Goal: Task Accomplishment & Management: Manage account settings

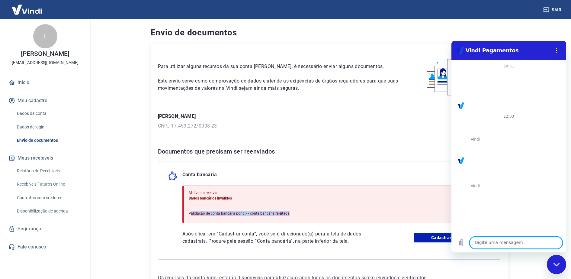
scroll to position [363, 0]
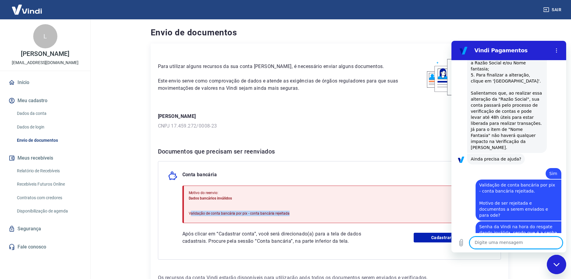
type textarea "?"
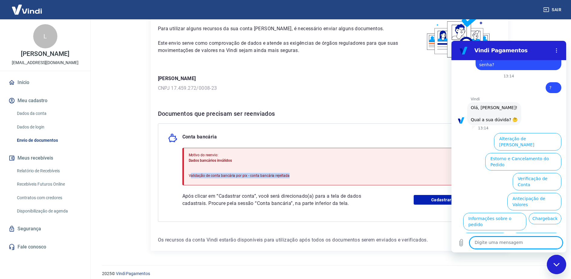
scroll to position [43, 0]
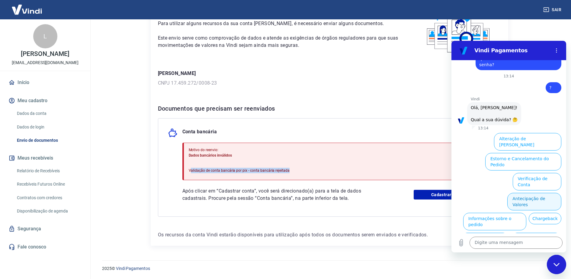
click at [521, 193] on button "Antecipação de Valores" at bounding box center [534, 202] width 54 height 18
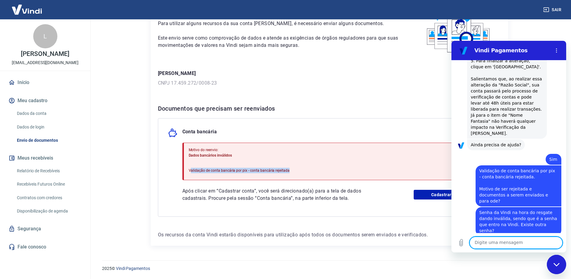
scroll to position [528, 0]
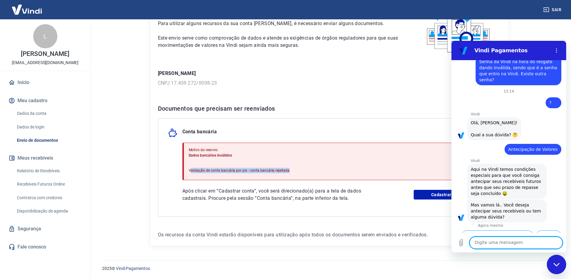
click at [516, 242] on textarea at bounding box center [515, 242] width 93 height 12
type textarea "NÃO"
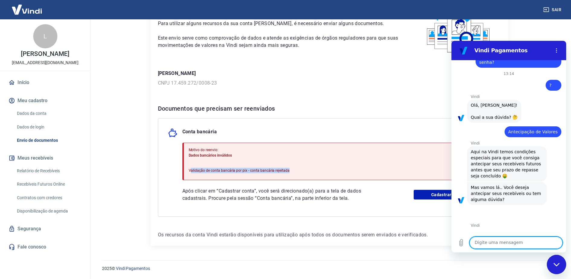
scroll to position [547, 0]
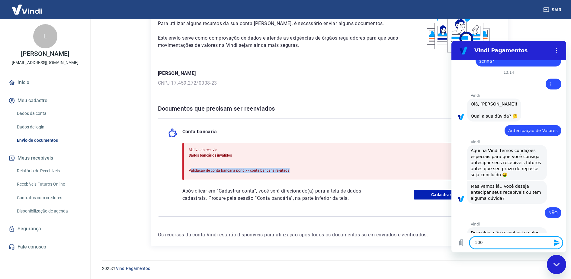
type textarea "1000"
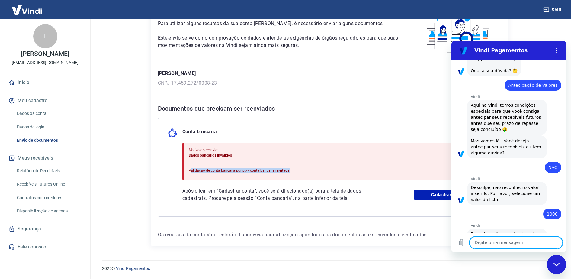
scroll to position [593, 0]
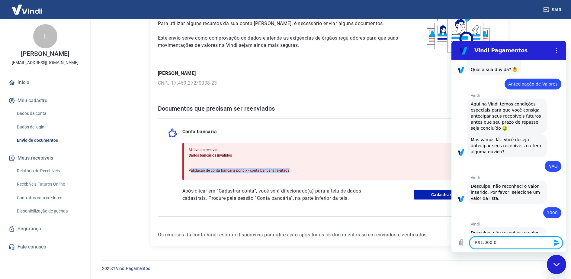
type textarea "R$1.000,00"
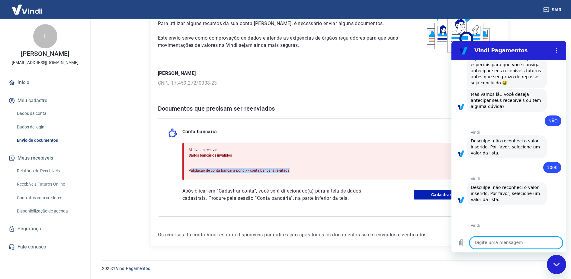
scroll to position [639, 0]
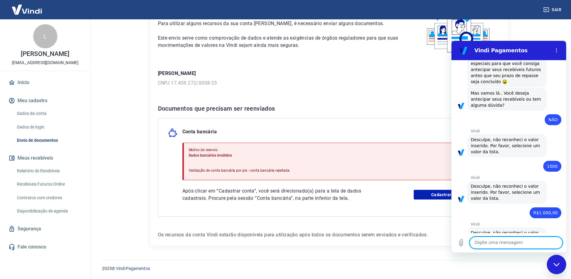
click at [513, 11] on div "Sair" at bounding box center [285, 9] width 571 height 19
click at [494, 241] on textarea at bounding box center [515, 242] width 93 height 12
type textarea "Como enviar documentos para validação de conta corrente?"
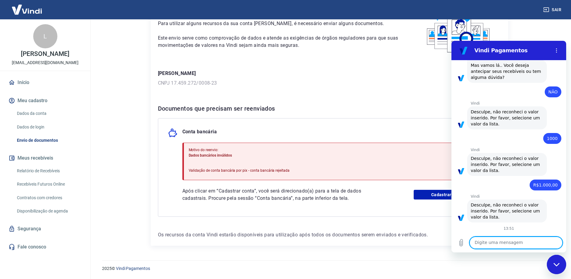
scroll to position [668, 0]
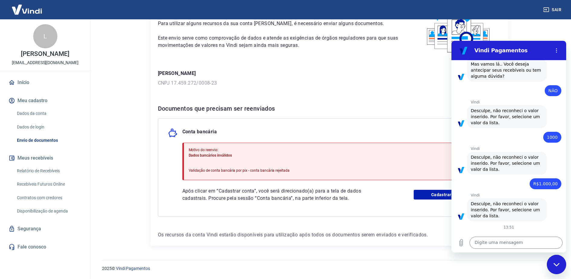
drag, startPoint x: 480, startPoint y: 211, endPoint x: 535, endPoint y: 222, distance: 56.8
click at [535, 233] on div "diz: Como enviar documentos para validação de conta corrente?" at bounding box center [518, 241] width 86 height 17
copy span "Como enviar documentos para validação de conta corrente?"
click at [438, 255] on div "2025 © Vindi Pagamentos" at bounding box center [329, 266] width 469 height 26
click at [455, 229] on div "diz: Como enviar documentos para validação de conta corrente?" at bounding box center [506, 239] width 110 height 21
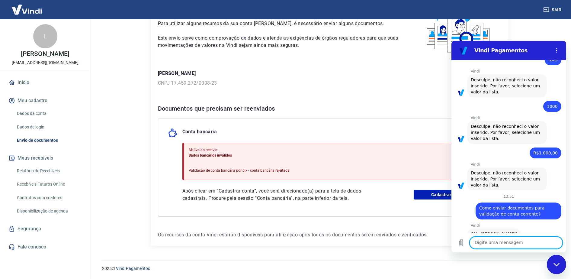
scroll to position [825, 0]
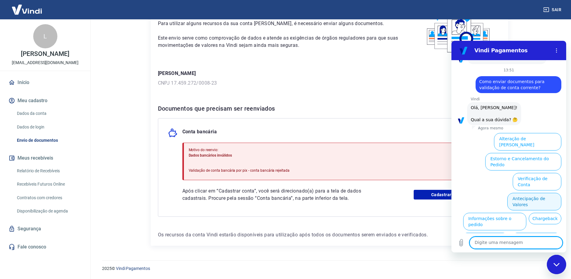
click at [529, 193] on button "Antecipação de Valores" at bounding box center [534, 202] width 54 height 18
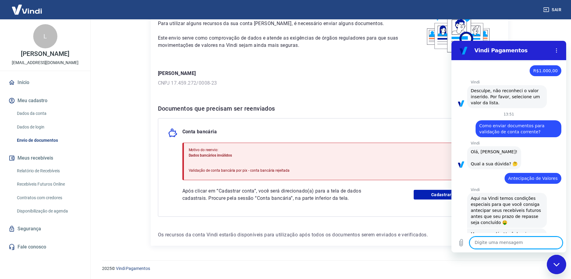
scroll to position [810, 0]
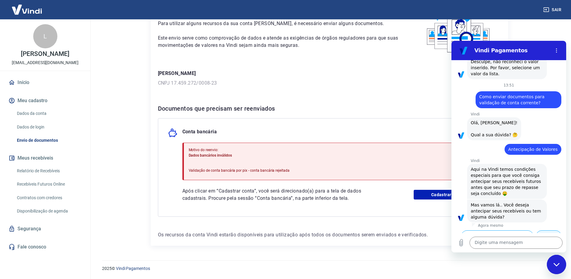
click at [541, 230] on button "Dúvidas" at bounding box center [548, 235] width 25 height 11
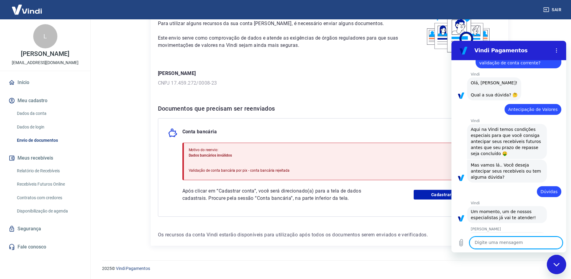
scroll to position [917, 0]
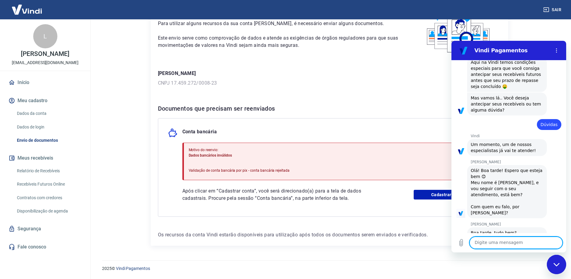
click at [485, 239] on textarea at bounding box center [515, 242] width 93 height 12
type textarea "oi"
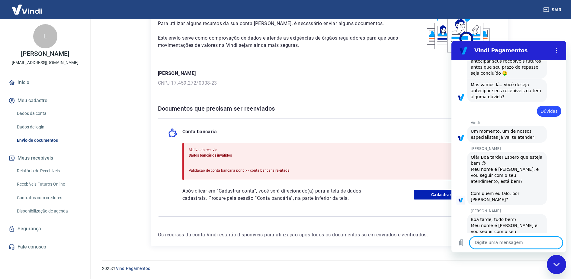
scroll to position [932, 0]
type textarea "sim"
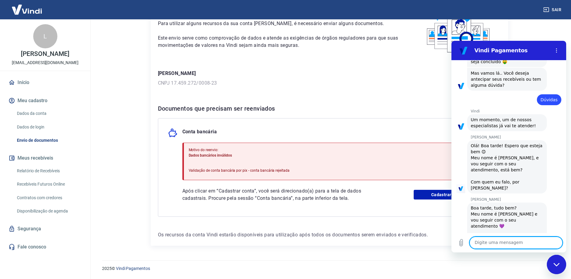
scroll to position [943, 0]
type textarea "Oi Viviane"
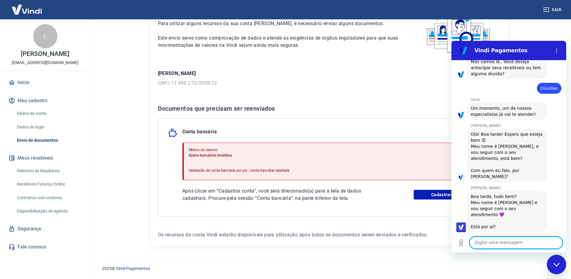
scroll to position [955, 0]
type textarea "Preciso validar minha conta corrente"
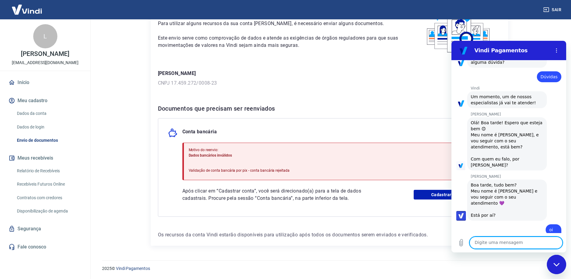
scroll to position [966, 0]
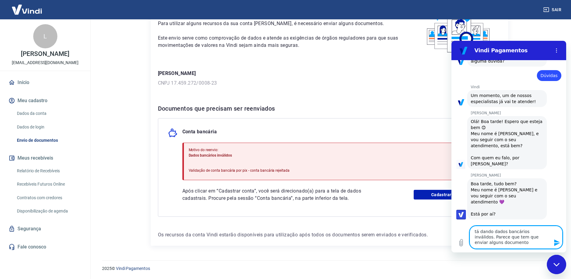
type textarea "tá dando dados bancários inválidos. Parece que tem que enviar alguns documentos"
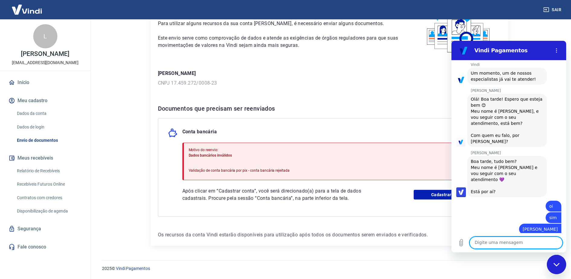
scroll to position [990, 0]
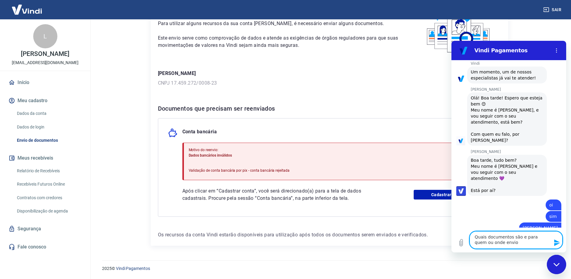
type textarea "Quais documentos são e para quem ou onde envio?"
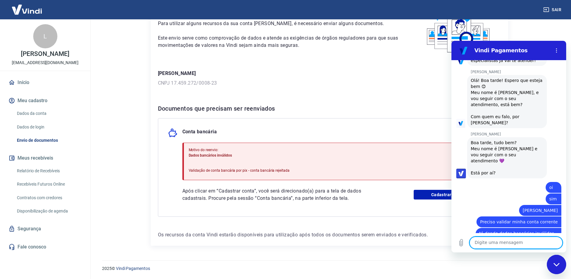
scroll to position [0, 0]
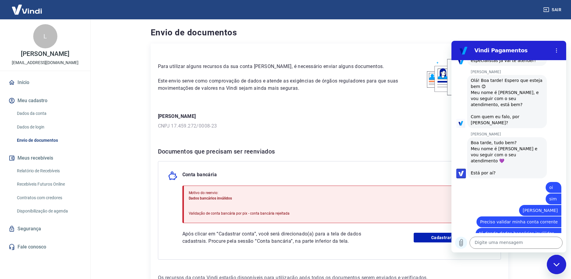
click at [461, 243] on icon "Carregar arquivo" at bounding box center [460, 242] width 7 height 7
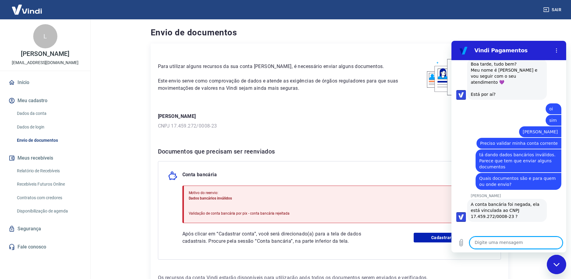
scroll to position [1087, 0]
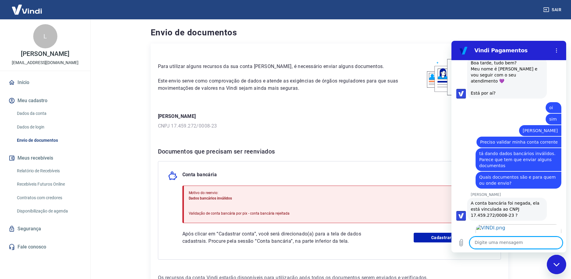
click at [44, 104] on button "Meu cadastro" at bounding box center [45, 100] width 76 height 13
drag, startPoint x: 471, startPoint y: 171, endPoint x: 509, endPoint y: 174, distance: 38.4
click at [509, 200] on span "A conta bancária foi negada, ela está vinculada ao CNPJ 17.459.272/0008-23 ?" at bounding box center [505, 208] width 70 height 17
copy span "17.459.272/0008-23"
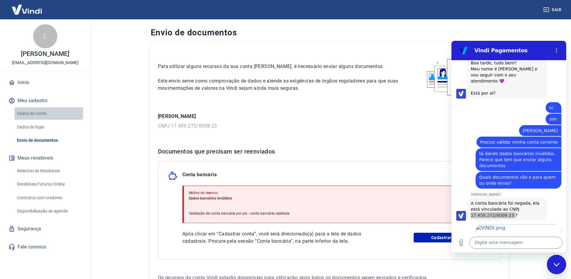
click at [43, 120] on link "Dados da conta" at bounding box center [48, 113] width 69 height 12
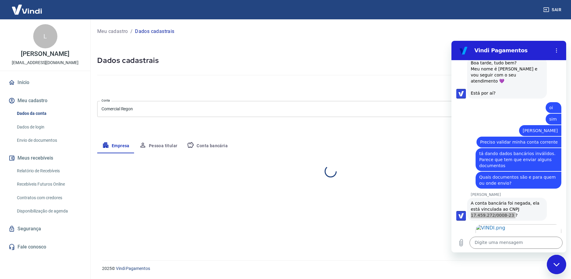
select select "MG"
select select "business"
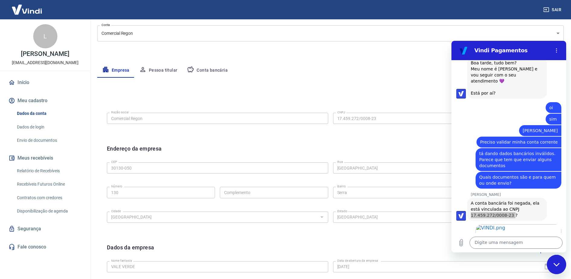
scroll to position [113, 0]
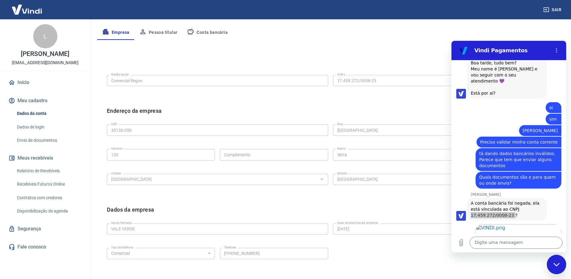
click at [339, 111] on div "Endereço da empresa Editar endereço" at bounding box center [330, 114] width 447 height 15
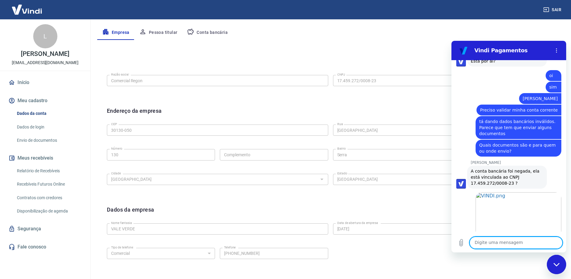
click at [487, 242] on textarea at bounding box center [515, 242] width 93 height 12
type textarea "Não"
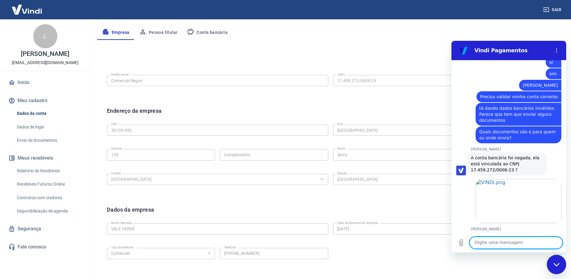
scroll to position [1133, 0]
click at [42, 120] on link "Dados da conta" at bounding box center [48, 113] width 69 height 12
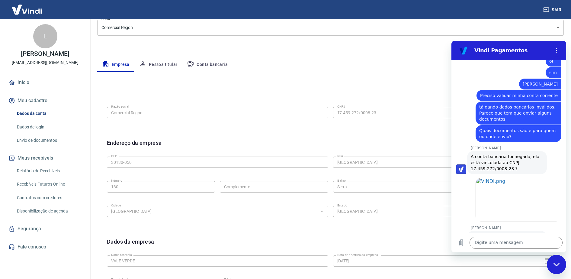
scroll to position [6, 0]
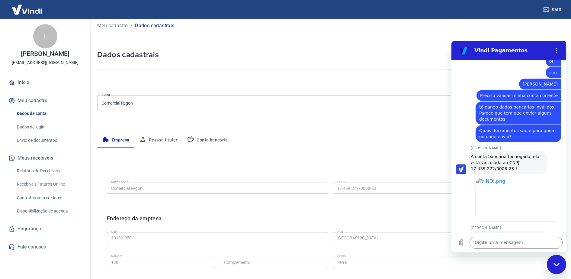
click at [336, 138] on div "Empresa Pessoa titular Conta bancária" at bounding box center [330, 140] width 466 height 14
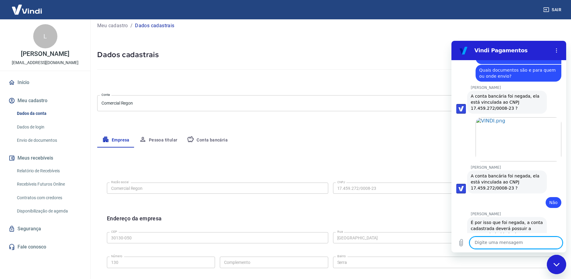
scroll to position [1195, 0]
type textarea "Mudou o cnpj"
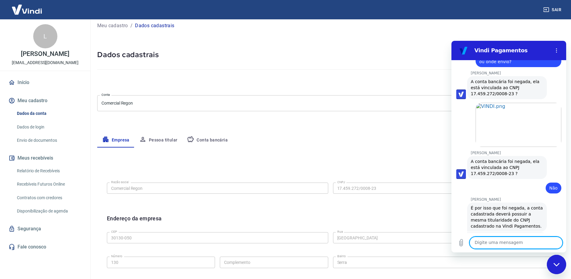
scroll to position [1209, 0]
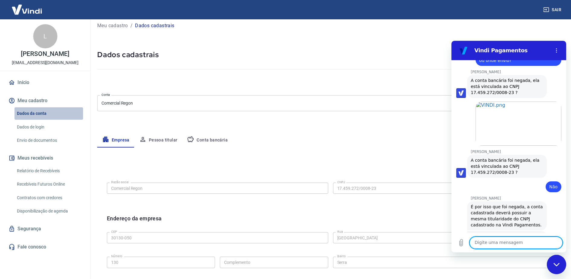
click at [40, 120] on link "Dados da conta" at bounding box center [48, 113] width 69 height 12
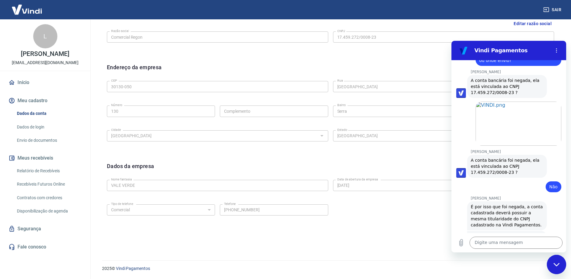
scroll to position [81, 0]
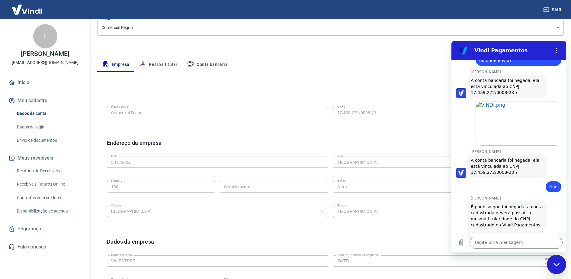
click at [553, 263] on icon "Fechar janela de mensagens" at bounding box center [556, 264] width 6 height 4
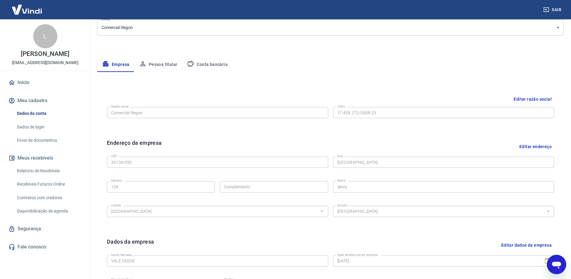
click at [527, 97] on button "Editar razão social" at bounding box center [532, 99] width 43 height 11
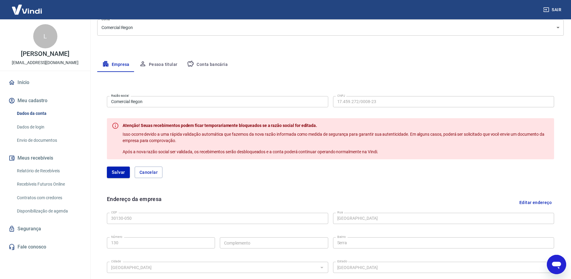
click at [32, 132] on link "Dados de login" at bounding box center [48, 127] width 69 height 12
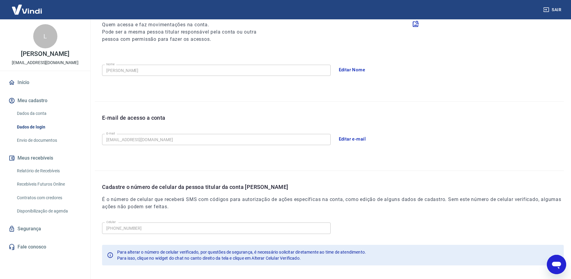
click at [30, 88] on link "Início" at bounding box center [45, 82] width 76 height 13
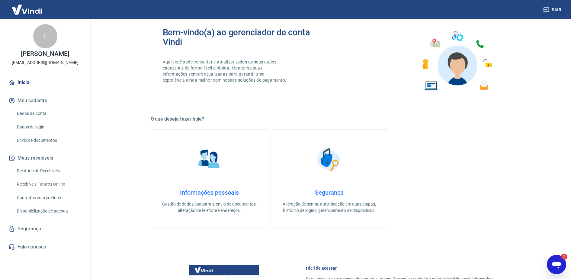
scroll to position [157, 0]
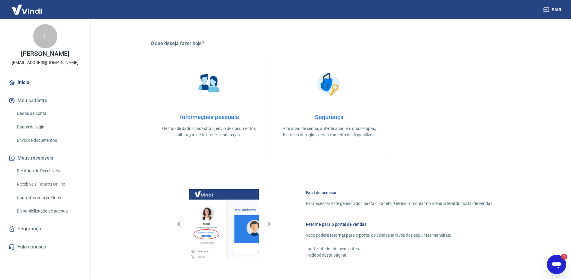
click at [561, 263] on icon "Abrir janela de mensagens, 1 mensagem não lida" at bounding box center [556, 264] width 11 height 11
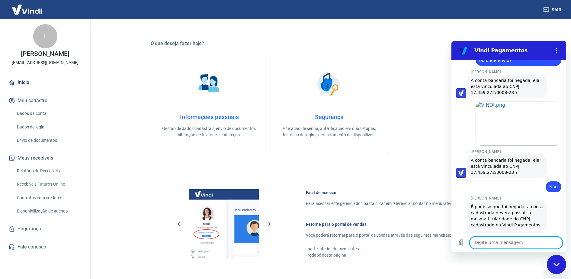
scroll to position [1239, 0]
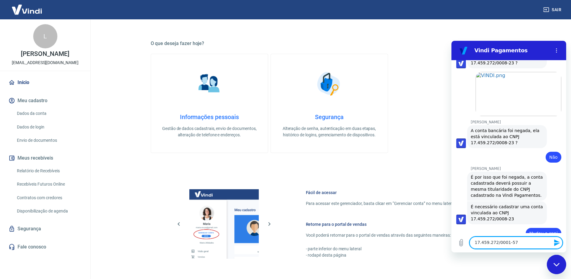
type textarea "17.459.272/0001-57"
click at [555, 243] on icon "Enviar mensagem" at bounding box center [557, 242] width 6 height 7
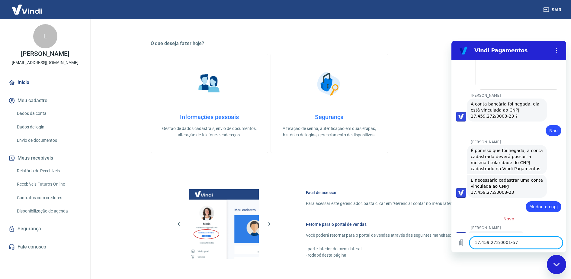
scroll to position [1265, 0]
click at [37, 118] on link "Dados da conta" at bounding box center [48, 113] width 69 height 12
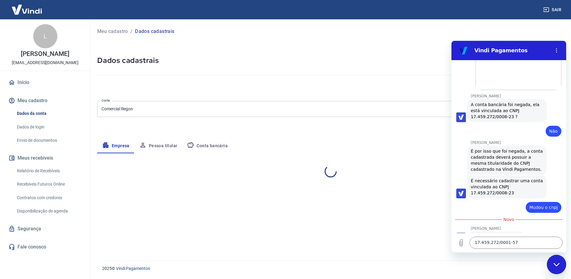
select select "MG"
select select "business"
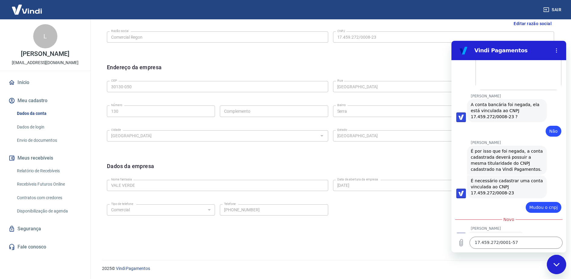
scroll to position [43, 0]
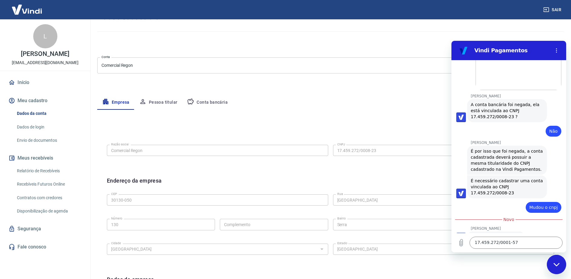
click at [50, 176] on link "Relatório de Recebíveis" at bounding box center [48, 170] width 69 height 12
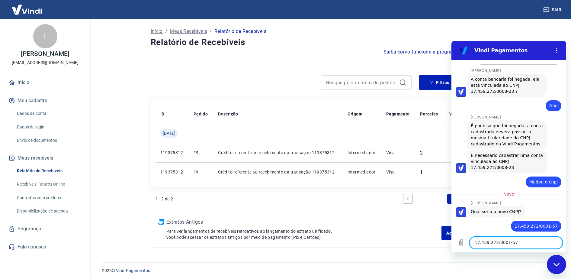
scroll to position [1291, 0]
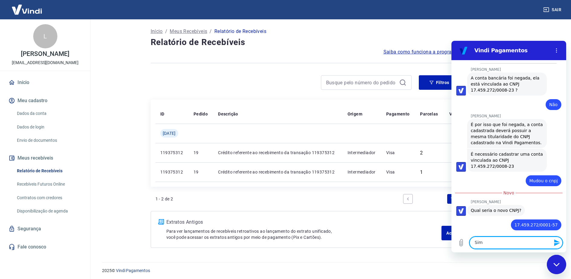
type textarea "Sim."
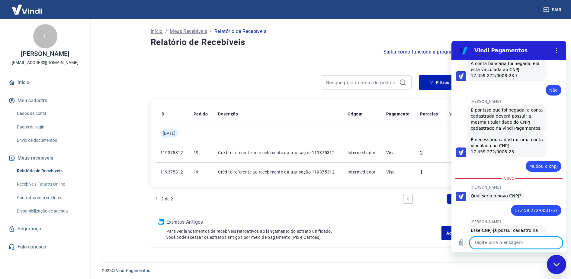
scroll to position [1332, 0]
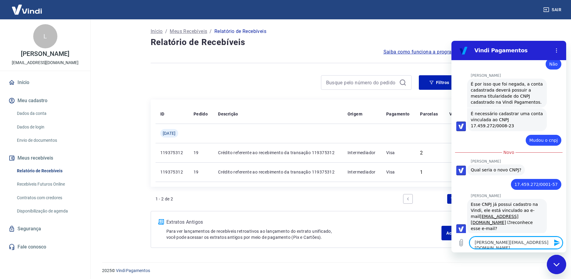
type textarea "daniel@valeverde.com.br"
click at [557, 242] on icon "Enviar mensagem" at bounding box center [556, 242] width 7 height 7
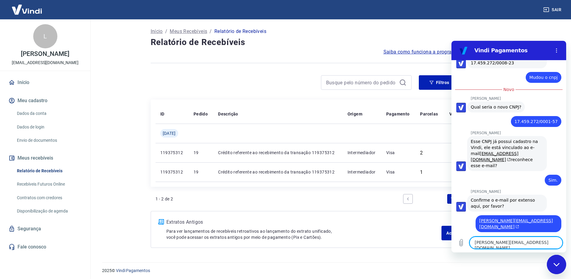
scroll to position [1396, 0]
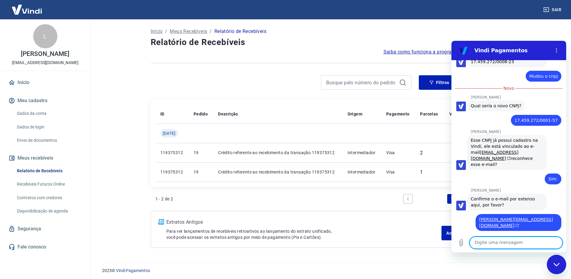
paste textarea "LOJA: 1183215"
type textarea "LOJA: 1183215"
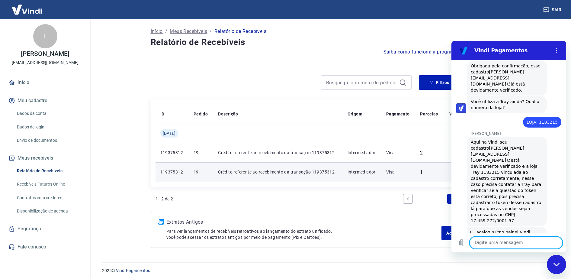
scroll to position [1576, 0]
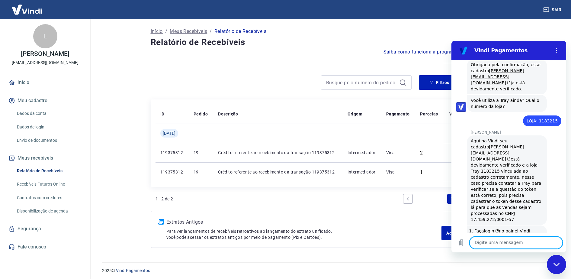
click at [488, 240] on link "daniel@valeverde.com.br" at bounding box center [496, 248] width 44 height 17
click at [419, 27] on div "Início / Meus Recebíveis / Relatório de Recebíveis" at bounding box center [329, 32] width 357 height 10
click at [524, 241] on textarea at bounding box center [515, 242] width 93 height 12
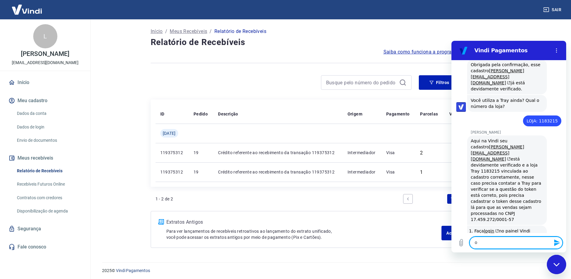
type textarea "ok"
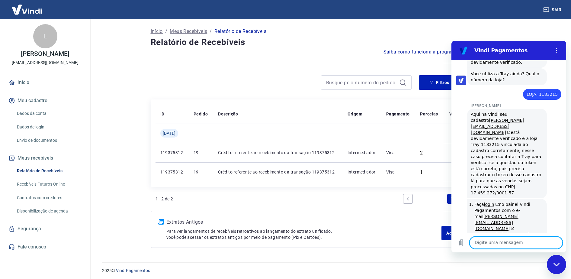
scroll to position [1602, 0]
click at [305, 56] on div at bounding box center [329, 63] width 357 height 15
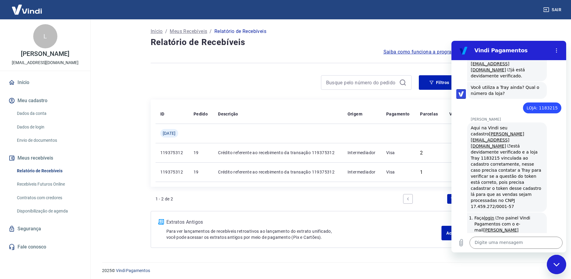
click at [30, 88] on link "Início" at bounding box center [45, 82] width 76 height 13
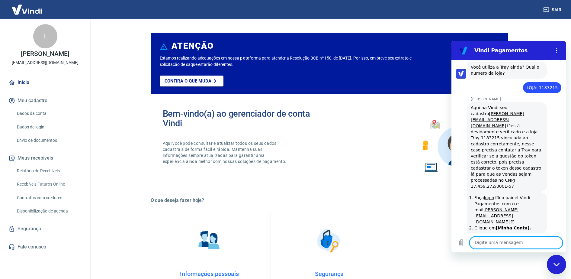
scroll to position [1611, 0]
click at [30, 105] on button "Meu cadastro" at bounding box center [45, 100] width 76 height 13
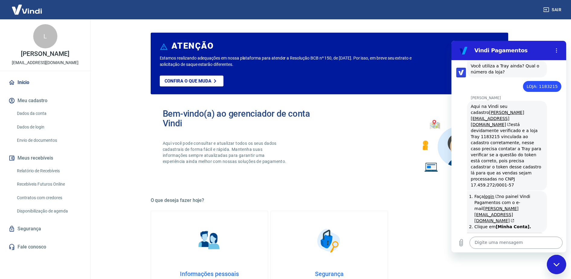
click at [502, 245] on textarea at bounding box center [515, 242] width 93 height 12
type textarea "Não"
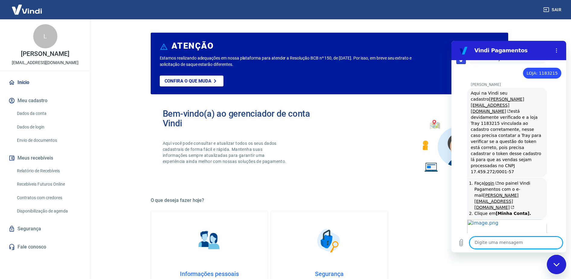
scroll to position [1625, 0]
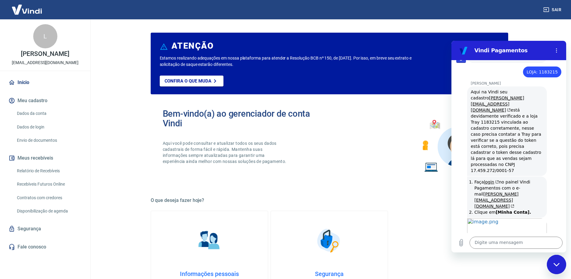
click at [37, 120] on link "Dados da conta" at bounding box center [48, 113] width 69 height 12
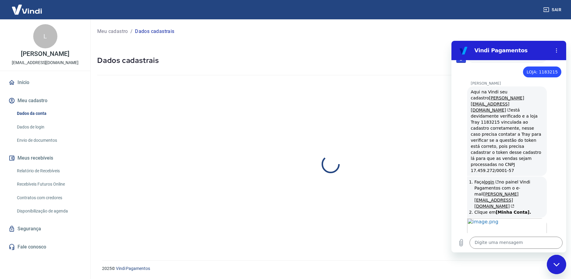
select select "MG"
select select "business"
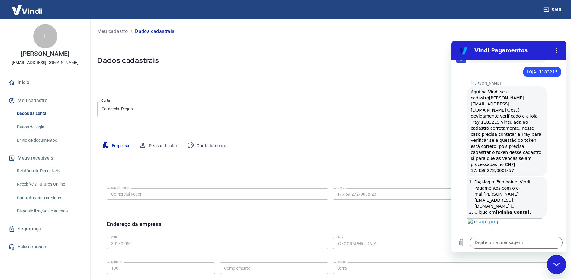
click at [45, 120] on link "Dados da conta" at bounding box center [48, 113] width 69 height 12
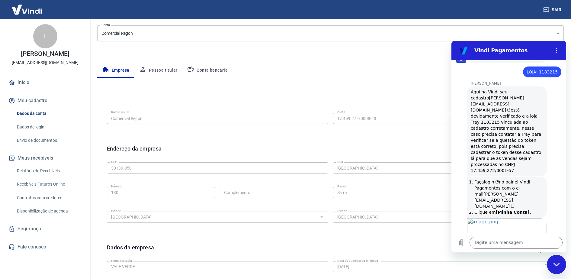
click at [556, 263] on icon "Fechar janela de mensagens" at bounding box center [556, 264] width 6 height 4
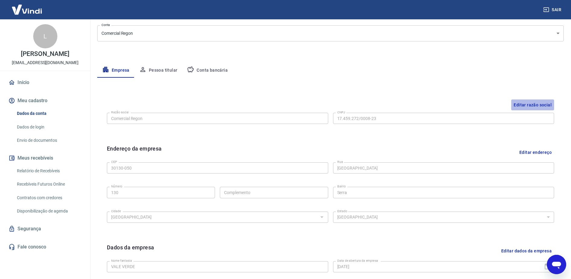
click at [537, 105] on button "Editar razão social" at bounding box center [532, 104] width 43 height 11
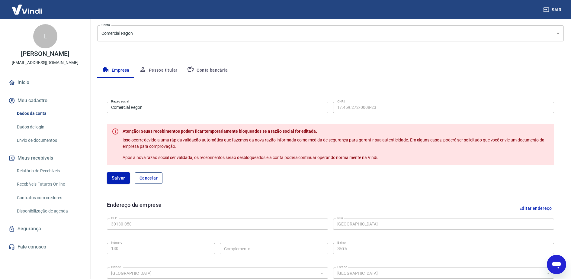
click at [152, 175] on button "Cancelar" at bounding box center [149, 177] width 28 height 11
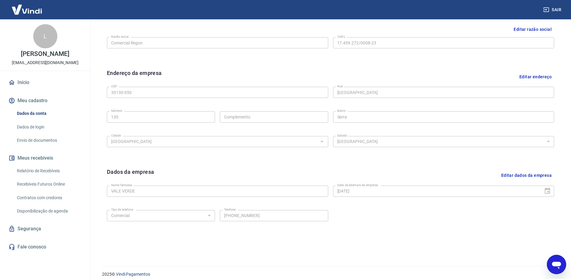
scroll to position [157, 0]
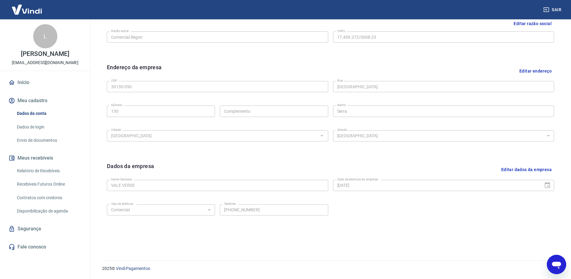
click at [39, 133] on link "Dados de login" at bounding box center [48, 127] width 69 height 12
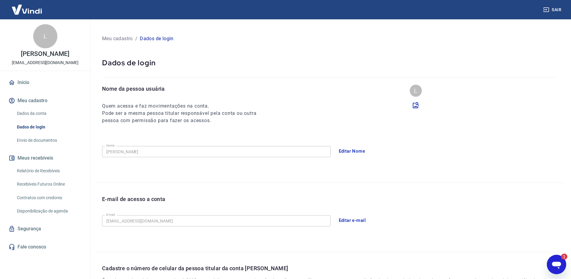
scroll to position [108, 0]
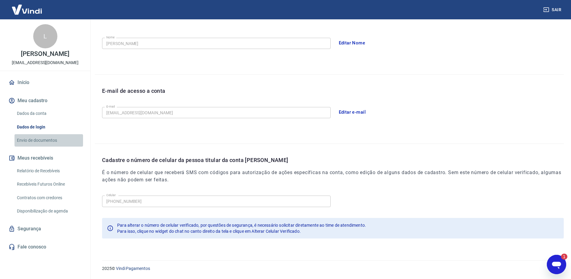
click at [40, 146] on link "Envio de documentos" at bounding box center [48, 140] width 69 height 12
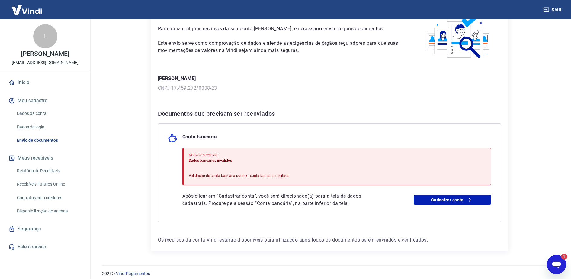
scroll to position [43, 0]
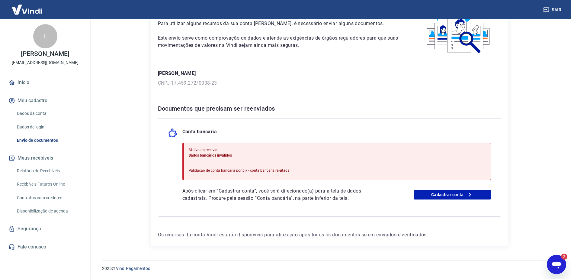
click at [556, 264] on icon "Abrir janela de mensagens, 2 mensagens não lidas" at bounding box center [556, 264] width 9 height 7
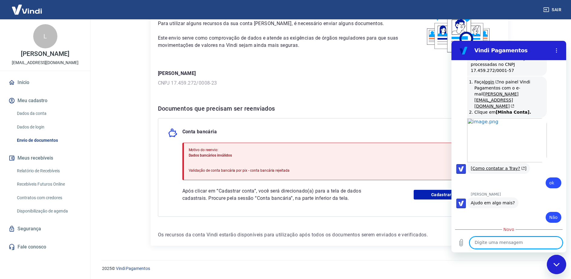
scroll to position [1763, 0]
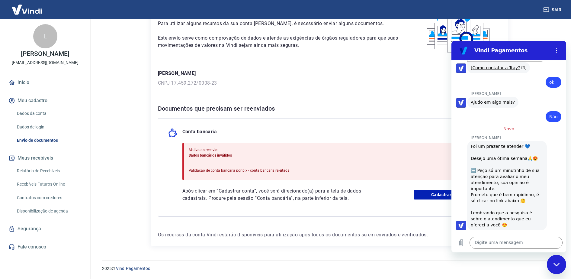
scroll to position [1815, 0]
type input "Boa"
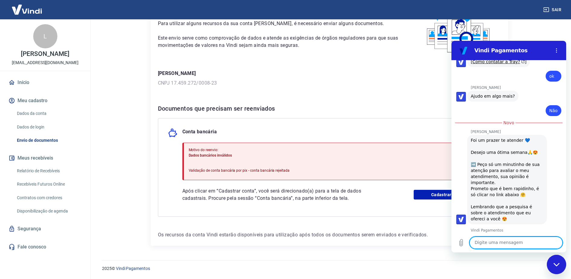
scroll to position [1823, 0]
click at [557, 258] on div "Fechar janela de mensagens" at bounding box center [556, 264] width 18 height 18
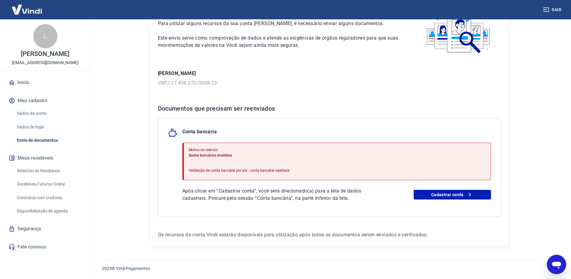
click at [49, 164] on button "Meus recebíveis" at bounding box center [45, 157] width 76 height 13
click at [49, 177] on link "Relatório de Recebíveis" at bounding box center [48, 170] width 69 height 12
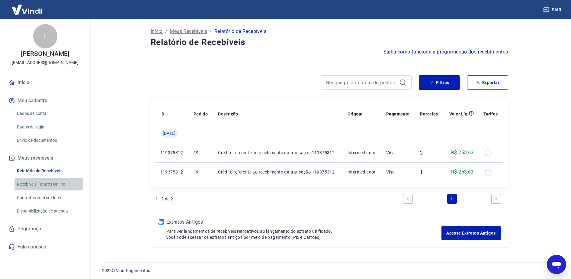
click at [53, 189] on link "Recebíveis Futuros Online" at bounding box center [48, 184] width 69 height 12
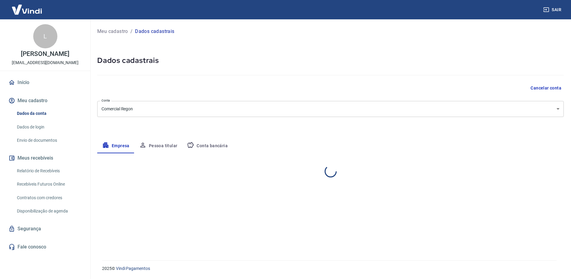
select select "MG"
select select "business"
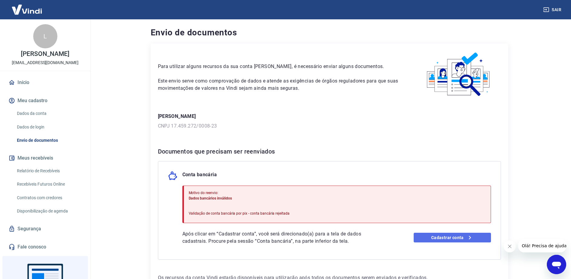
click at [459, 236] on link "Cadastrar conta" at bounding box center [451, 237] width 77 height 10
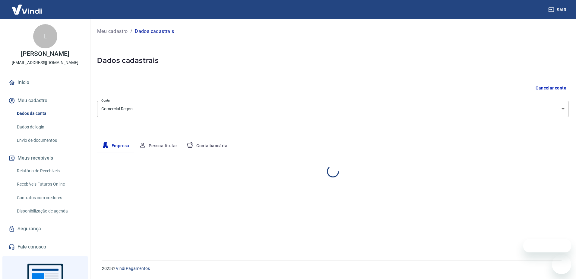
select select "MG"
select select "business"
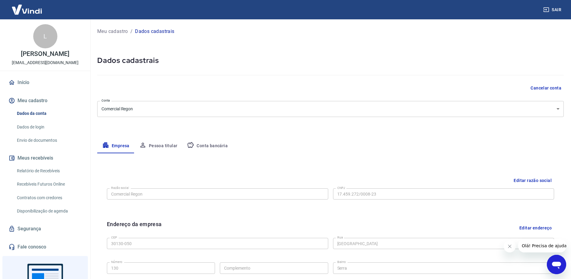
scroll to position [75, 0]
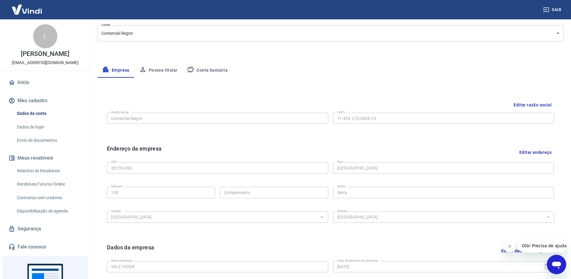
click at [218, 68] on button "Conta bancária" at bounding box center [207, 70] width 50 height 14
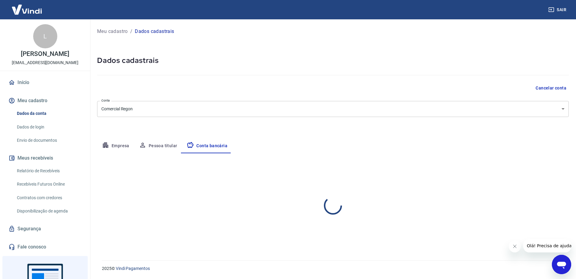
select select "1"
click at [324, 192] on div at bounding box center [324, 191] width 8 height 8
click at [544, 169] on button "Editar conta bancária" at bounding box center [544, 170] width 50 height 11
click at [537, 171] on button "Editar conta bancária" at bounding box center [544, 170] width 50 height 11
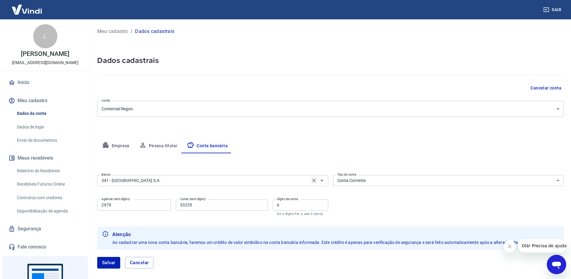
click at [315, 181] on icon "Clear" at bounding box center [314, 180] width 6 height 6
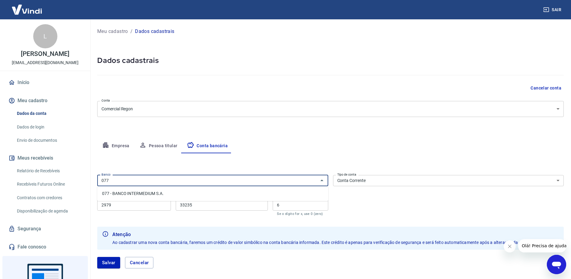
click at [186, 194] on li "077 - BANCO INTERMEDIUM S.A." at bounding box center [212, 193] width 231 height 10
type input "077 - BANCO INTERMEDIUM S.A."
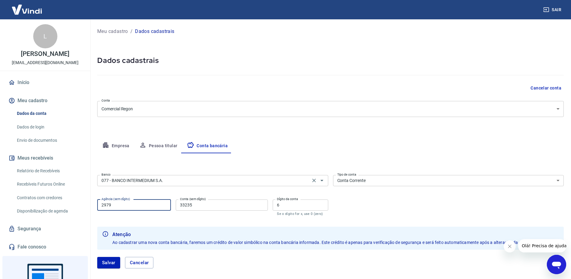
click at [154, 203] on input "2979" at bounding box center [134, 204] width 74 height 11
type input "2"
type input "0001"
click at [204, 206] on input "33235" at bounding box center [222, 204] width 92 height 11
type input "3"
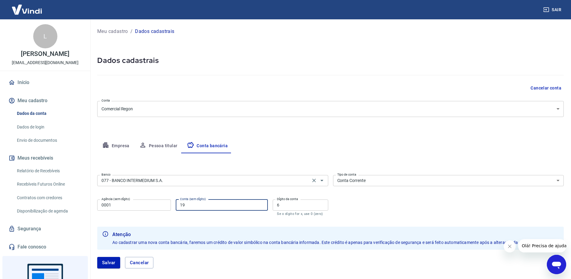
type input "1911619"
click at [286, 208] on input "6" at bounding box center [300, 204] width 55 height 11
type input "5"
click at [113, 261] on button "Salvar" at bounding box center [108, 262] width 23 height 11
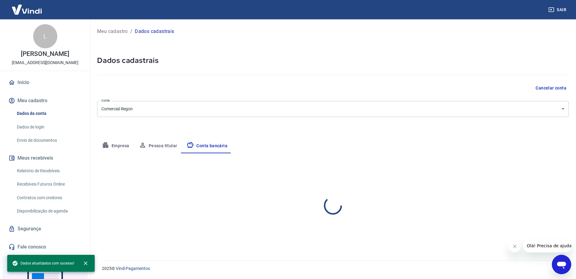
select select "1"
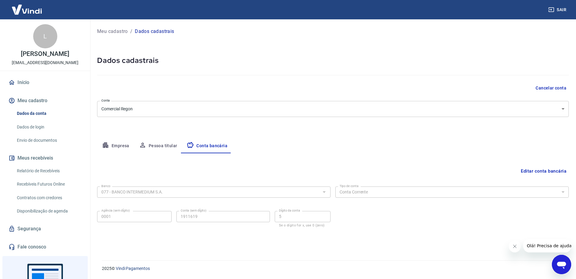
drag, startPoint x: 26, startPoint y: 87, endPoint x: 24, endPoint y: 90, distance: 3.8
click at [26, 87] on link "Início" at bounding box center [45, 82] width 76 height 13
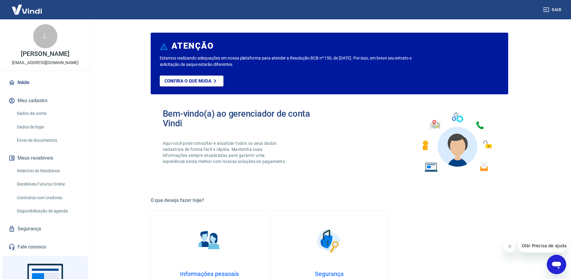
click at [40, 177] on link "Relatório de Recebíveis" at bounding box center [48, 170] width 69 height 12
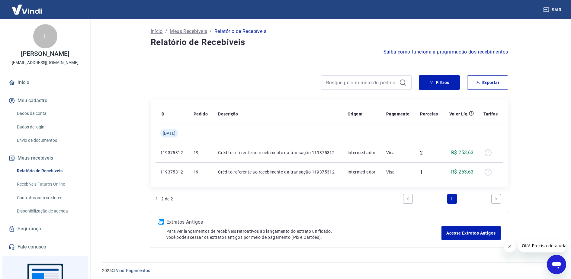
click at [55, 190] on link "Recebíveis Futuros Online" at bounding box center [48, 184] width 69 height 12
click at [17, 87] on link "Início" at bounding box center [45, 82] width 76 height 13
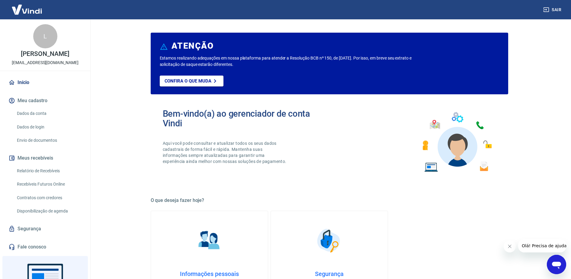
click at [39, 105] on button "Meu cadastro" at bounding box center [45, 100] width 76 height 13
click at [37, 120] on link "Dados da conta" at bounding box center [48, 113] width 69 height 12
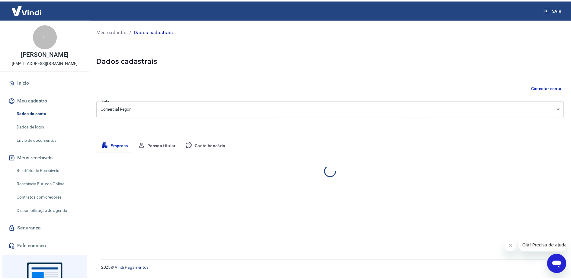
select select "MG"
select select "business"
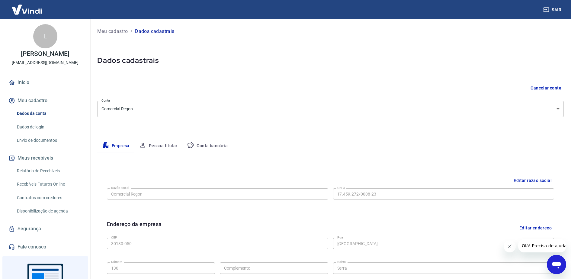
click at [526, 181] on button "Editar razão social" at bounding box center [532, 180] width 43 height 11
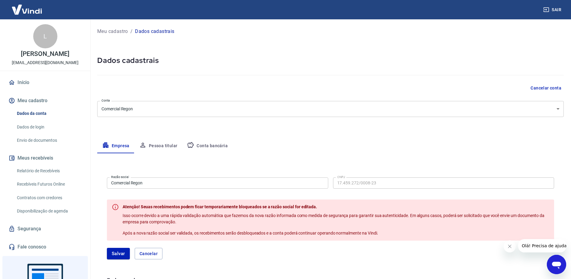
click at [323, 132] on div "Meu cadastro / Dados cadastrais Dados cadastrais Cancelar conta Conta Comercial…" at bounding box center [330, 242] width 481 height 446
click at [158, 183] on input "Comercial Regon" at bounding box center [217, 182] width 221 height 11
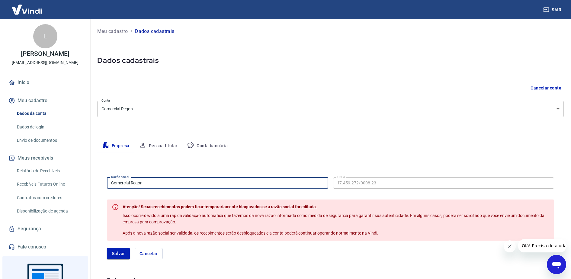
type input "Comercial Regon Ltda"
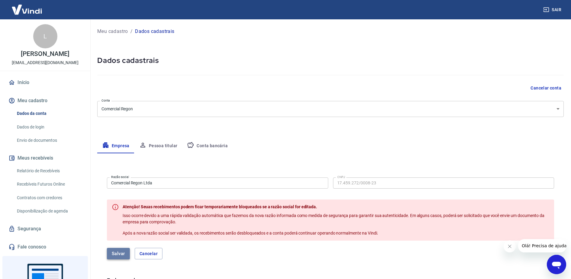
click at [120, 253] on button "Salvar" at bounding box center [118, 252] width 23 height 11
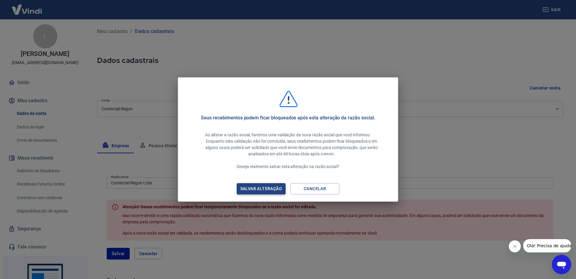
click at [262, 187] on div "Salvar alteração" at bounding box center [261, 189] width 56 height 8
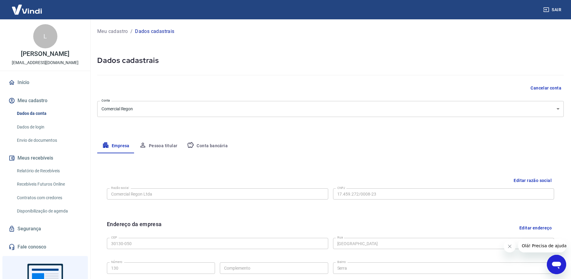
click at [559, 108] on body "Sair L Luiz Otavio Possas Gonçalves marketing@valeverde.com.br Início Meu cadas…" at bounding box center [285, 139] width 571 height 279
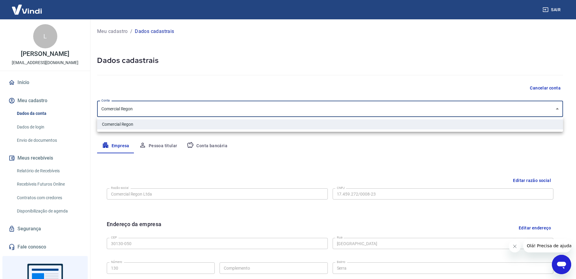
click at [559, 108] on div at bounding box center [288, 139] width 576 height 279
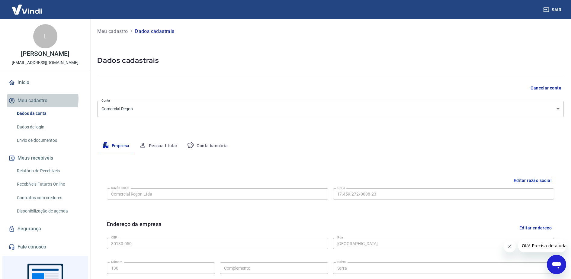
click at [35, 105] on button "Meu cadastro" at bounding box center [45, 100] width 76 height 13
click at [49, 190] on link "Recebíveis Futuros Online" at bounding box center [48, 184] width 69 height 12
click at [555, 266] on icon "Abrir janela de mensagens" at bounding box center [556, 264] width 11 height 11
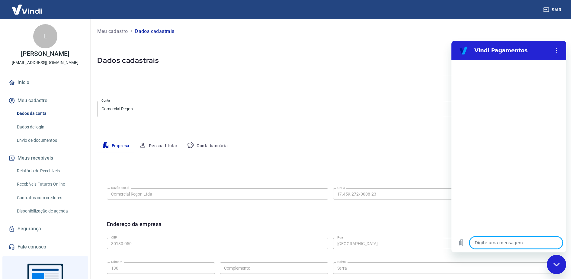
type textarea "x"
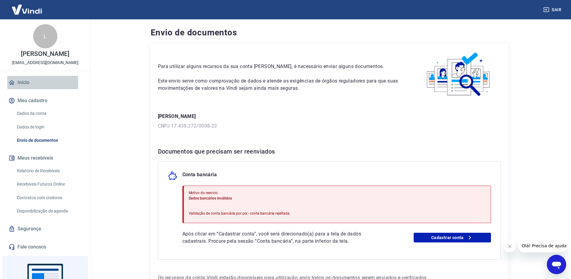
click at [25, 89] on link "Início" at bounding box center [45, 82] width 76 height 13
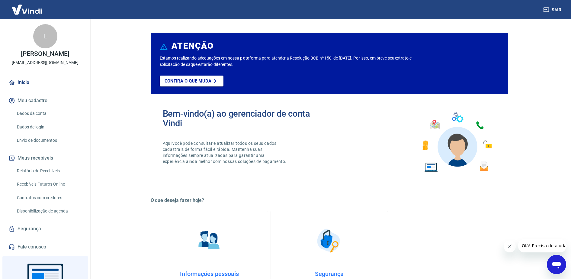
click at [219, 267] on link "Informações pessoais Gestão de dados cadastrais, envio de documentos, alteração…" at bounding box center [209, 259] width 117 height 99
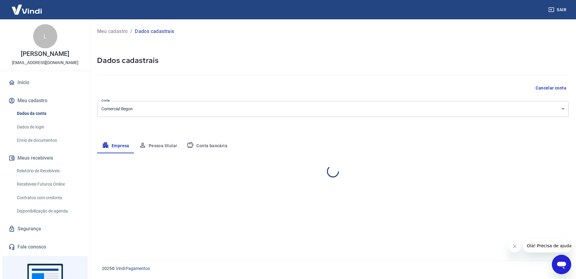
select select "MG"
select select "business"
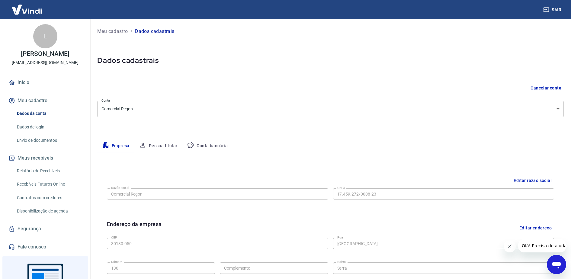
click at [523, 181] on button "Editar razão social" at bounding box center [532, 180] width 43 height 11
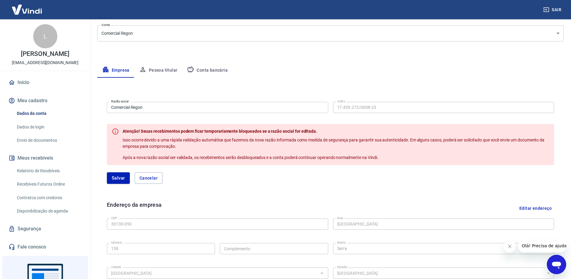
scroll to position [38, 0]
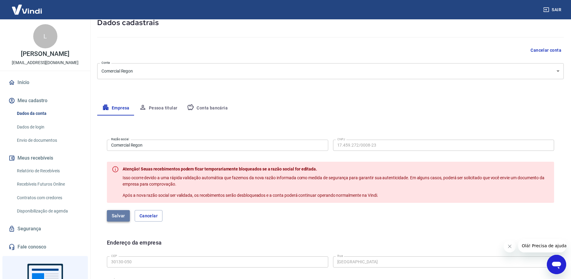
click at [119, 217] on button "Salvar" at bounding box center [118, 215] width 23 height 11
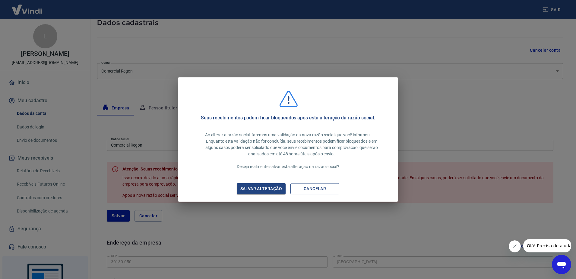
click at [321, 185] on button "Cancelar" at bounding box center [315, 188] width 49 height 11
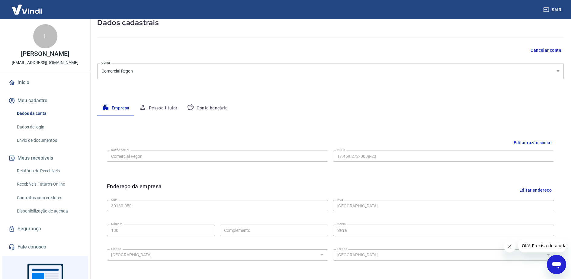
click at [535, 142] on button "Editar razão social" at bounding box center [532, 142] width 43 height 11
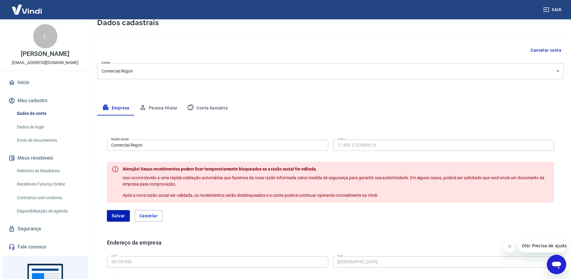
click at [250, 145] on input "Comercial Regon" at bounding box center [217, 144] width 221 height 11
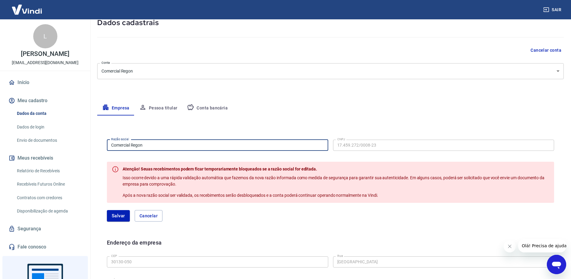
type input "Comercial Regon Ltda"
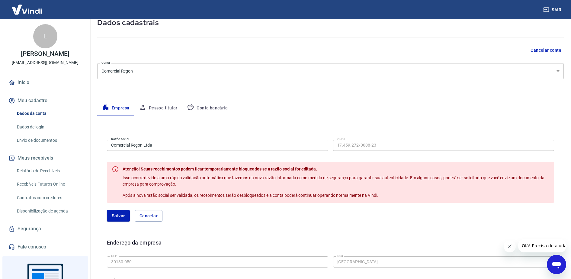
click at [289, 147] on input "Comercial Regon Ltda" at bounding box center [217, 144] width 221 height 11
click at [35, 107] on button "Meu cadastro" at bounding box center [45, 100] width 76 height 13
click at [27, 105] on button "Meu cadastro" at bounding box center [45, 100] width 76 height 13
click at [143, 214] on button "Cancelar" at bounding box center [149, 215] width 28 height 11
type input "Comercial Regon"
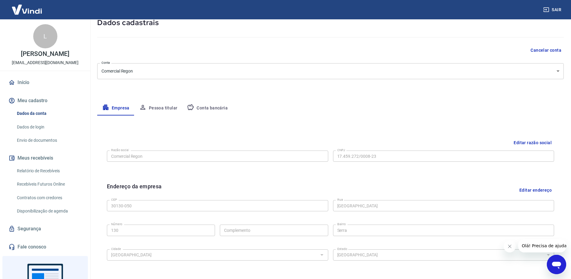
click at [39, 105] on button "Meu cadastro" at bounding box center [45, 100] width 76 height 13
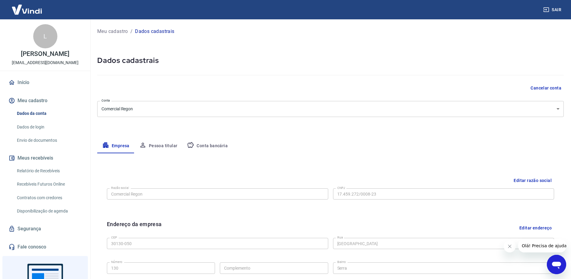
click at [38, 106] on button "Meu cadastro" at bounding box center [45, 100] width 76 height 13
click at [39, 107] on button "Meu cadastro" at bounding box center [45, 100] width 76 height 13
click at [31, 87] on link "Início" at bounding box center [45, 82] width 76 height 13
